Goal: Browse casually: Explore the website without a specific task or goal

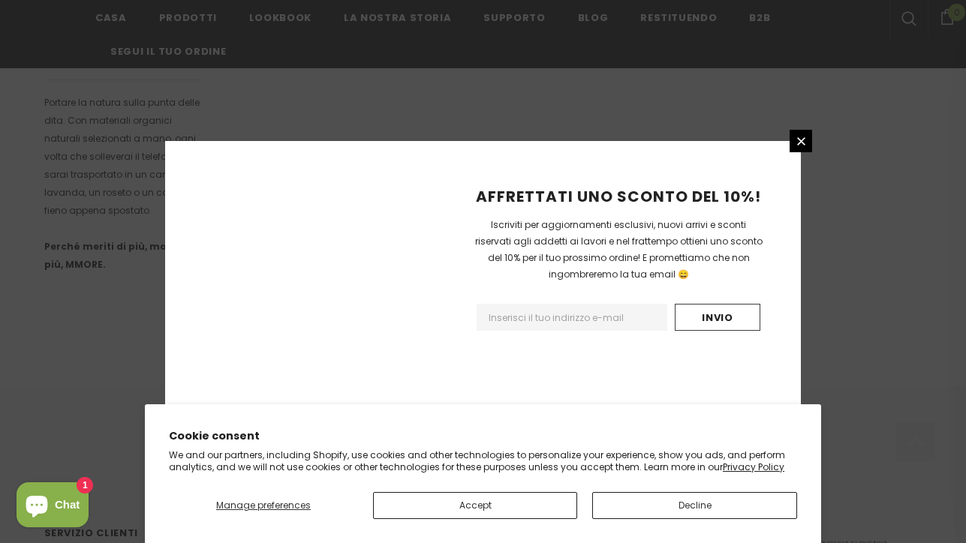
scroll to position [1026, 0]
